Goal: Complete application form: Complete application form

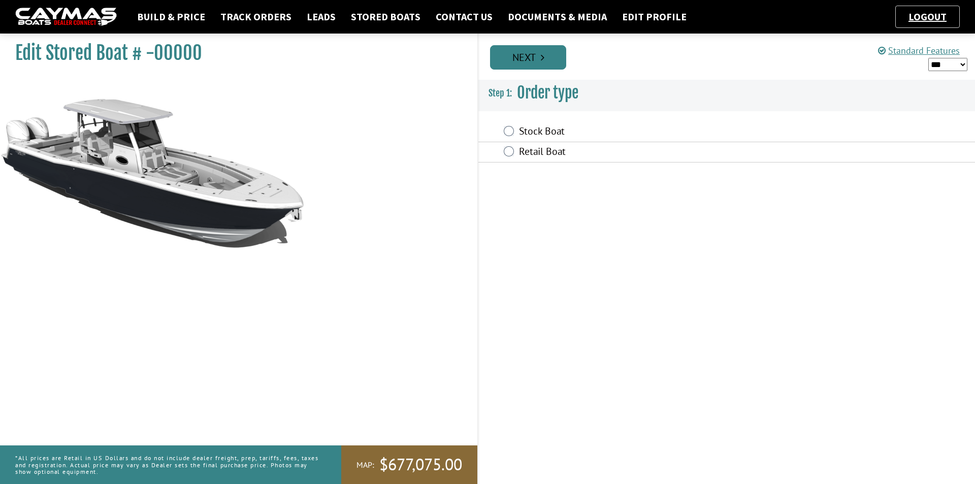
click at [546, 55] on link "Next" at bounding box center [528, 57] width 76 height 24
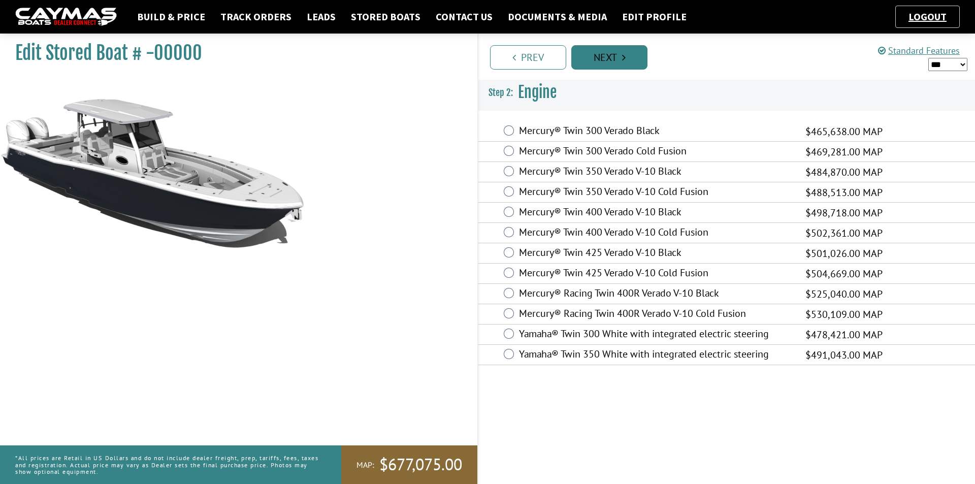
click at [546, 55] on link "Prev" at bounding box center [528, 57] width 76 height 24
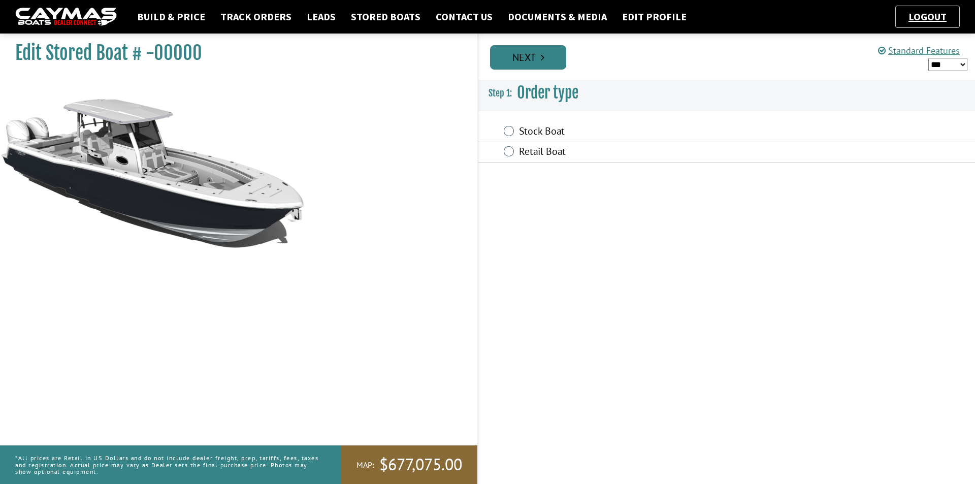
click at [546, 55] on link "Next" at bounding box center [528, 57] width 76 height 24
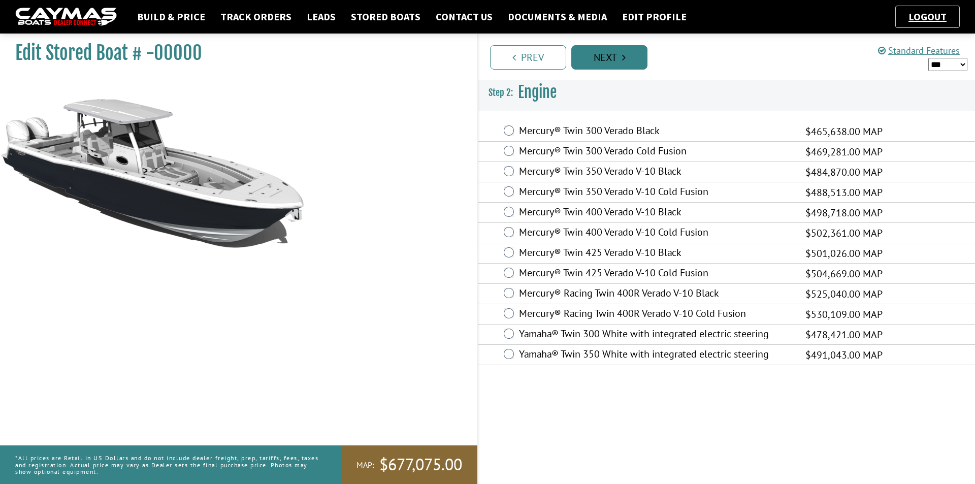
click at [546, 55] on link "Prev" at bounding box center [528, 57] width 76 height 24
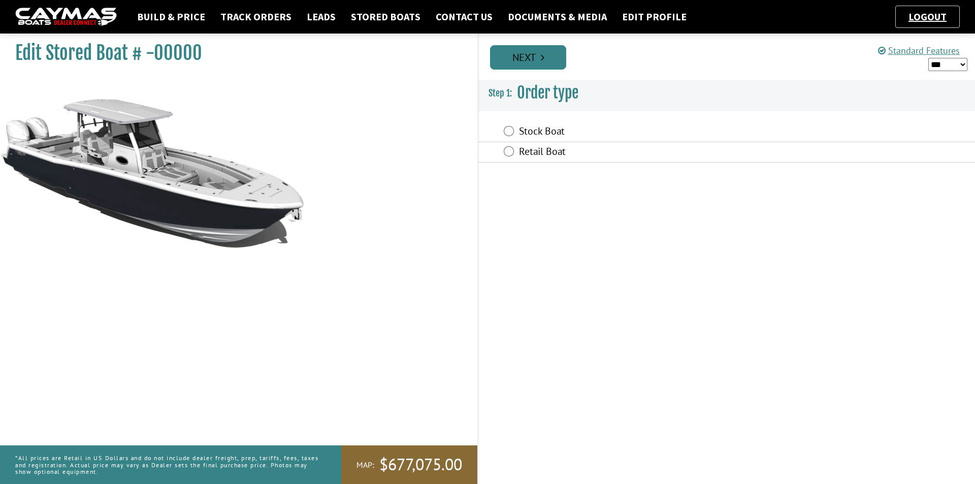
click at [546, 55] on link "Next" at bounding box center [528, 57] width 76 height 24
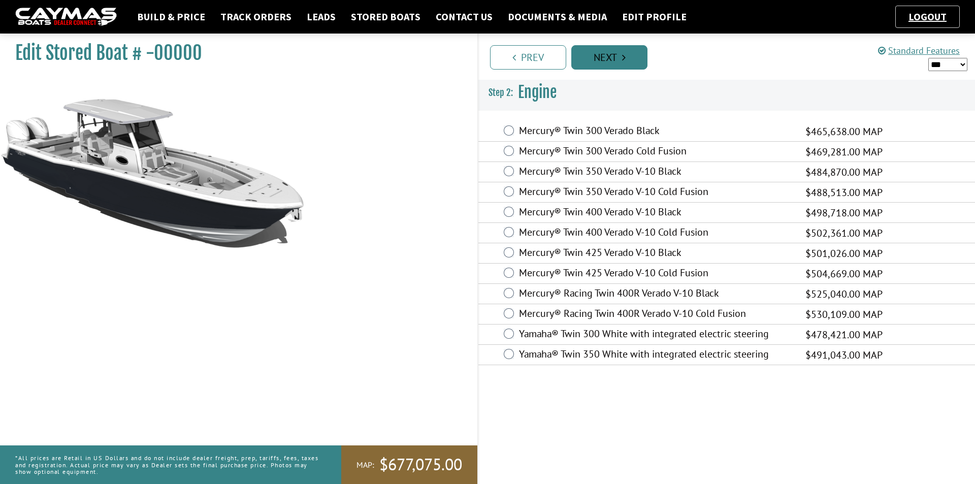
click at [602, 55] on link "Next" at bounding box center [609, 57] width 76 height 24
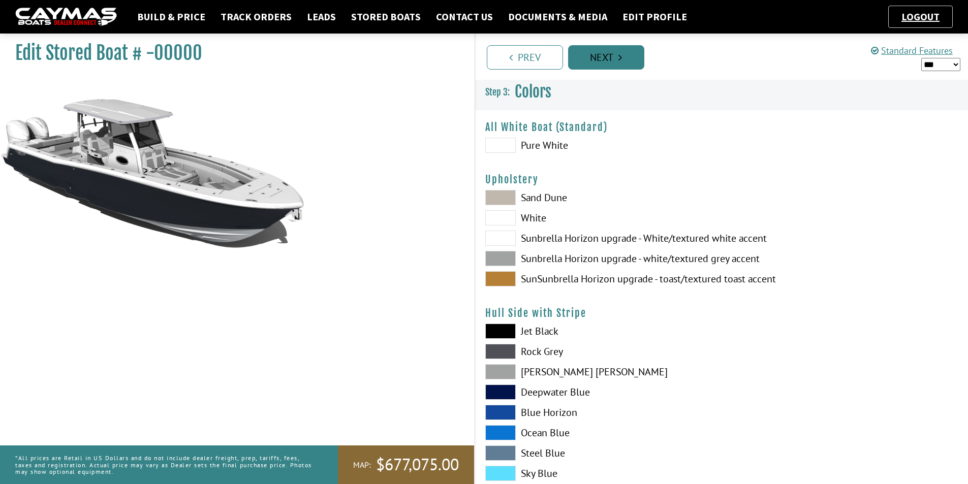
click at [602, 55] on link "Next" at bounding box center [606, 57] width 76 height 24
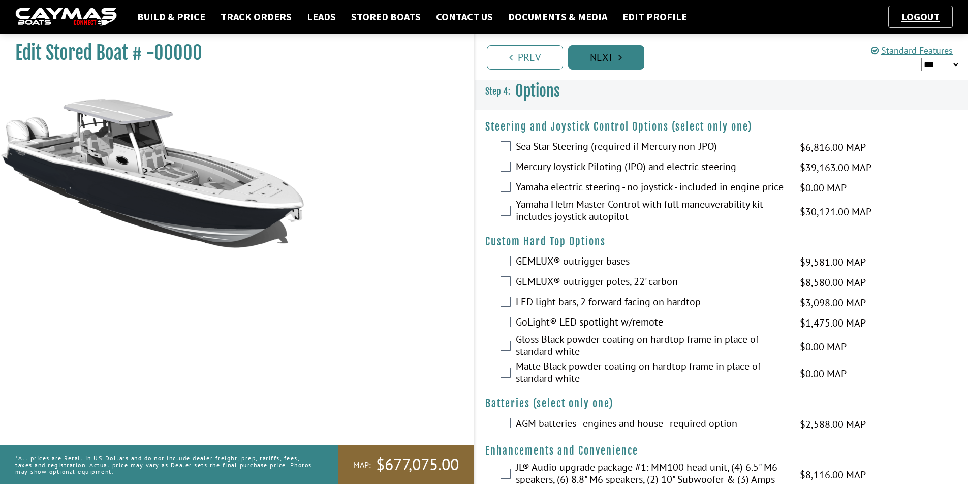
click at [602, 55] on link "Next" at bounding box center [606, 57] width 76 height 24
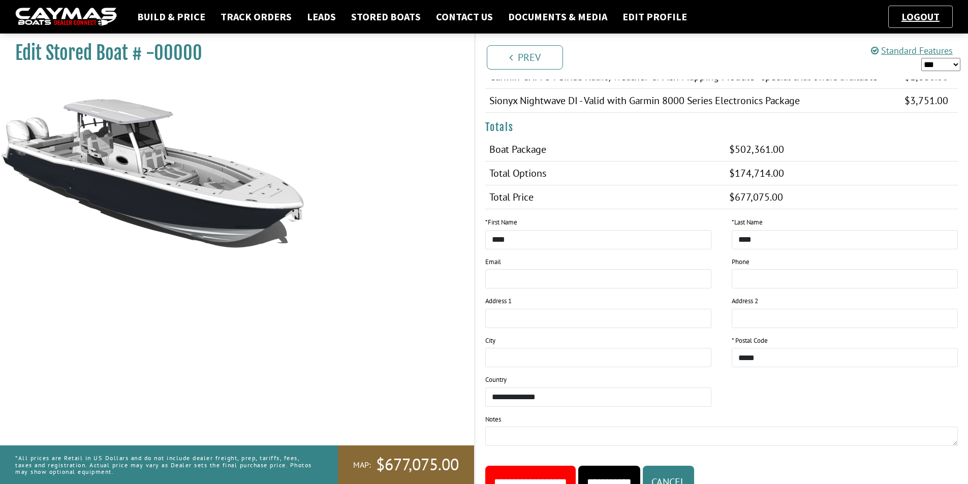
scroll to position [1053, 0]
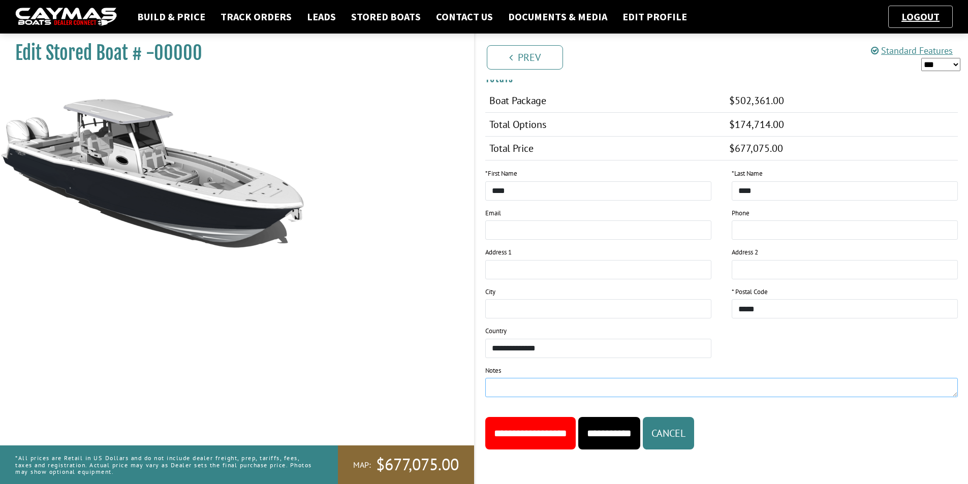
click at [527, 388] on textarea at bounding box center [721, 387] width 473 height 19
type textarea "**********"
click at [565, 431] on input "**********" at bounding box center [530, 433] width 90 height 33
